Goal: Task Accomplishment & Management: Use online tool/utility

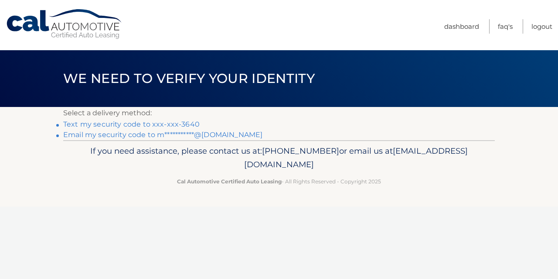
click at [178, 122] on link "Text my security code to xxx-xxx-3640" at bounding box center [131, 124] width 137 height 8
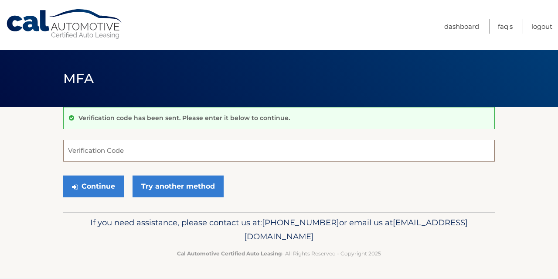
click at [152, 148] on input "Verification Code" at bounding box center [279, 151] width 432 height 22
type input "679798"
click at [63, 175] on button "Continue" at bounding box center [93, 186] width 61 height 22
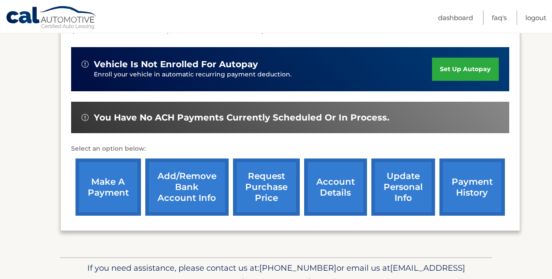
scroll to position [250, 0]
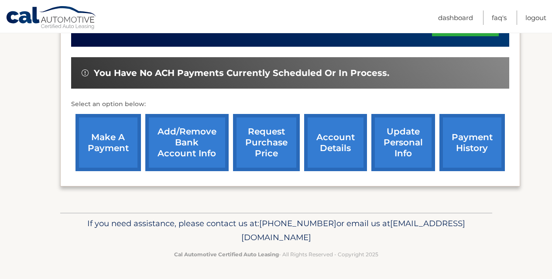
click at [100, 139] on link "make a payment" at bounding box center [107, 142] width 65 height 57
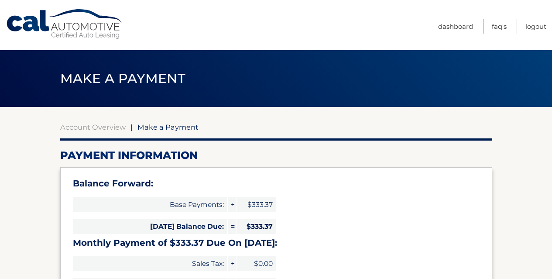
select select "OWE5NDFhODEtMTVhNi00NjAxLTljYjctNzRiNGQ3MjFhNjdi"
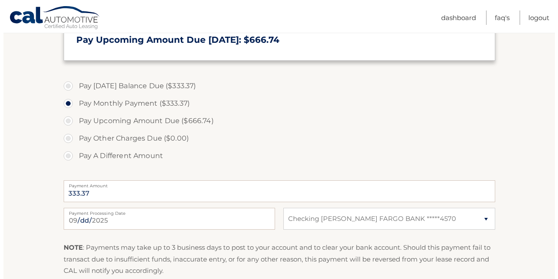
scroll to position [305, 0]
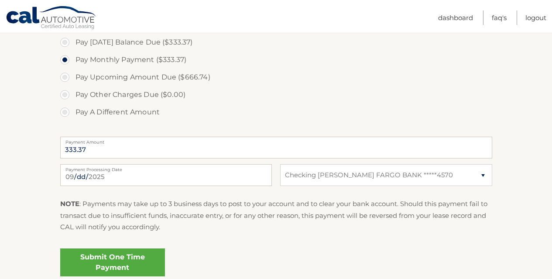
click at [104, 260] on link "Submit One Time Payment" at bounding box center [112, 262] width 105 height 28
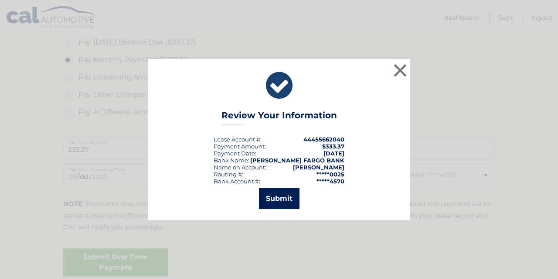
click at [279, 197] on button "Submit" at bounding box center [279, 198] width 41 height 21
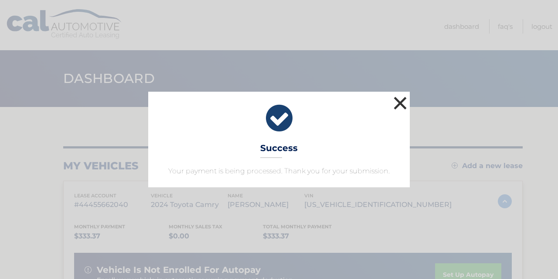
click at [403, 101] on button "×" at bounding box center [400, 102] width 17 height 17
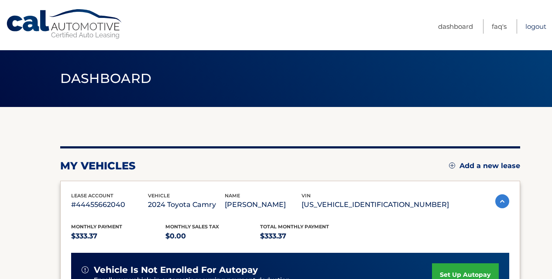
click at [532, 24] on link "Logout" at bounding box center [535, 26] width 21 height 14
